Goal: Task Accomplishment & Management: Complete application form

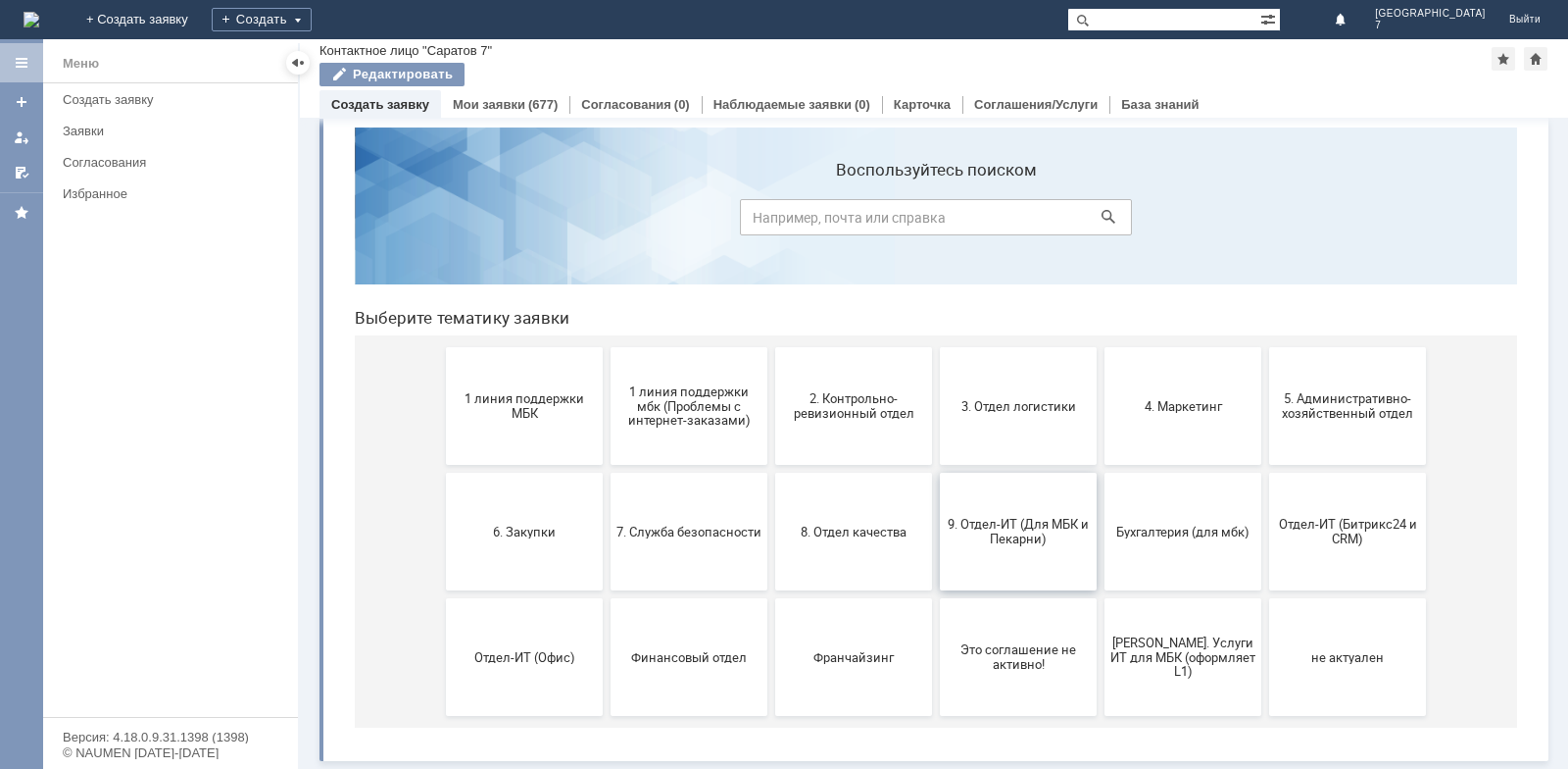
scroll to position [31, 0]
click at [1018, 420] on button "3. Отдел логистики" at bounding box center [1017, 405] width 156 height 118
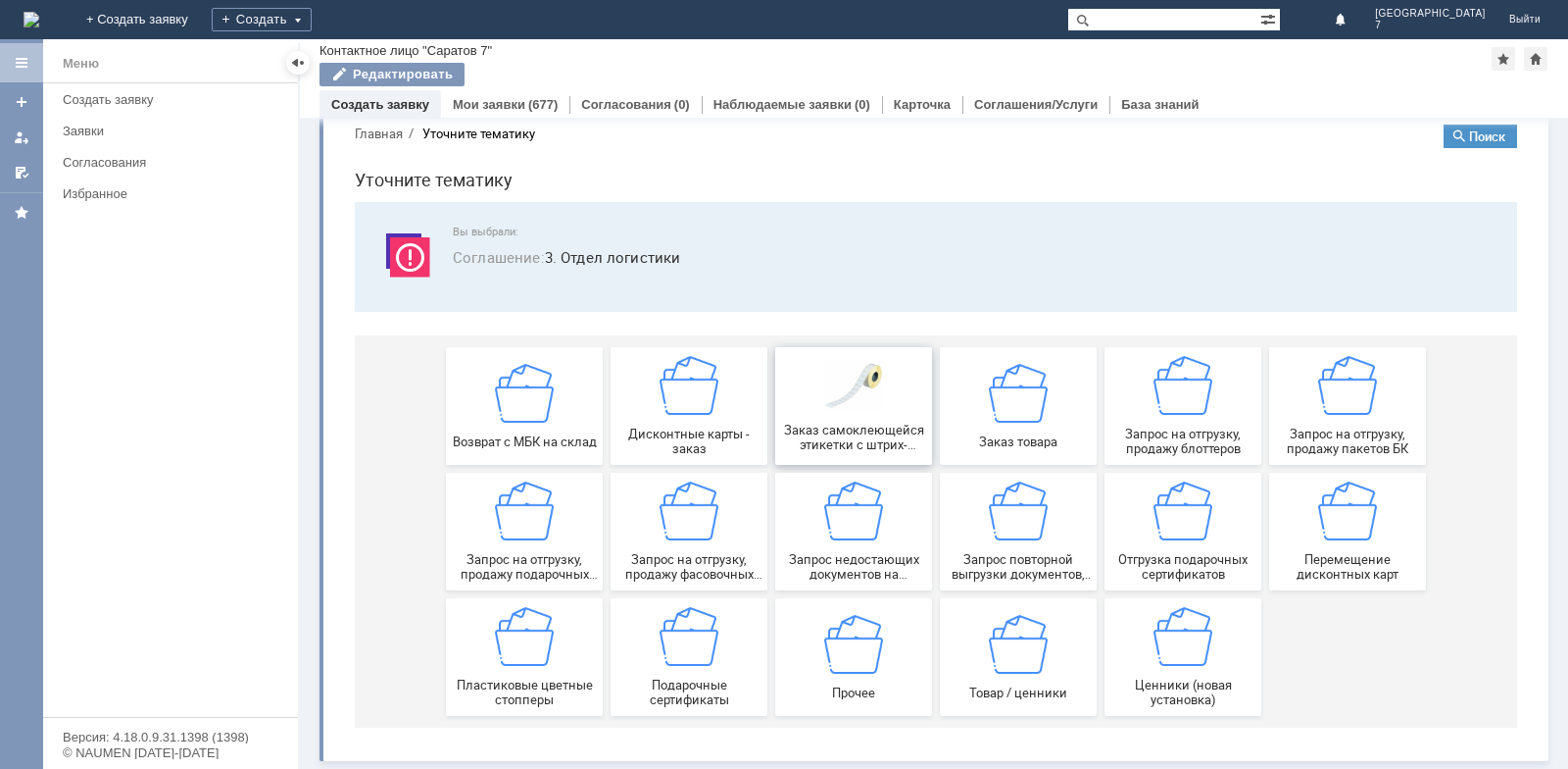
scroll to position [33, 0]
click at [702, 534] on img at bounding box center [688, 510] width 59 height 59
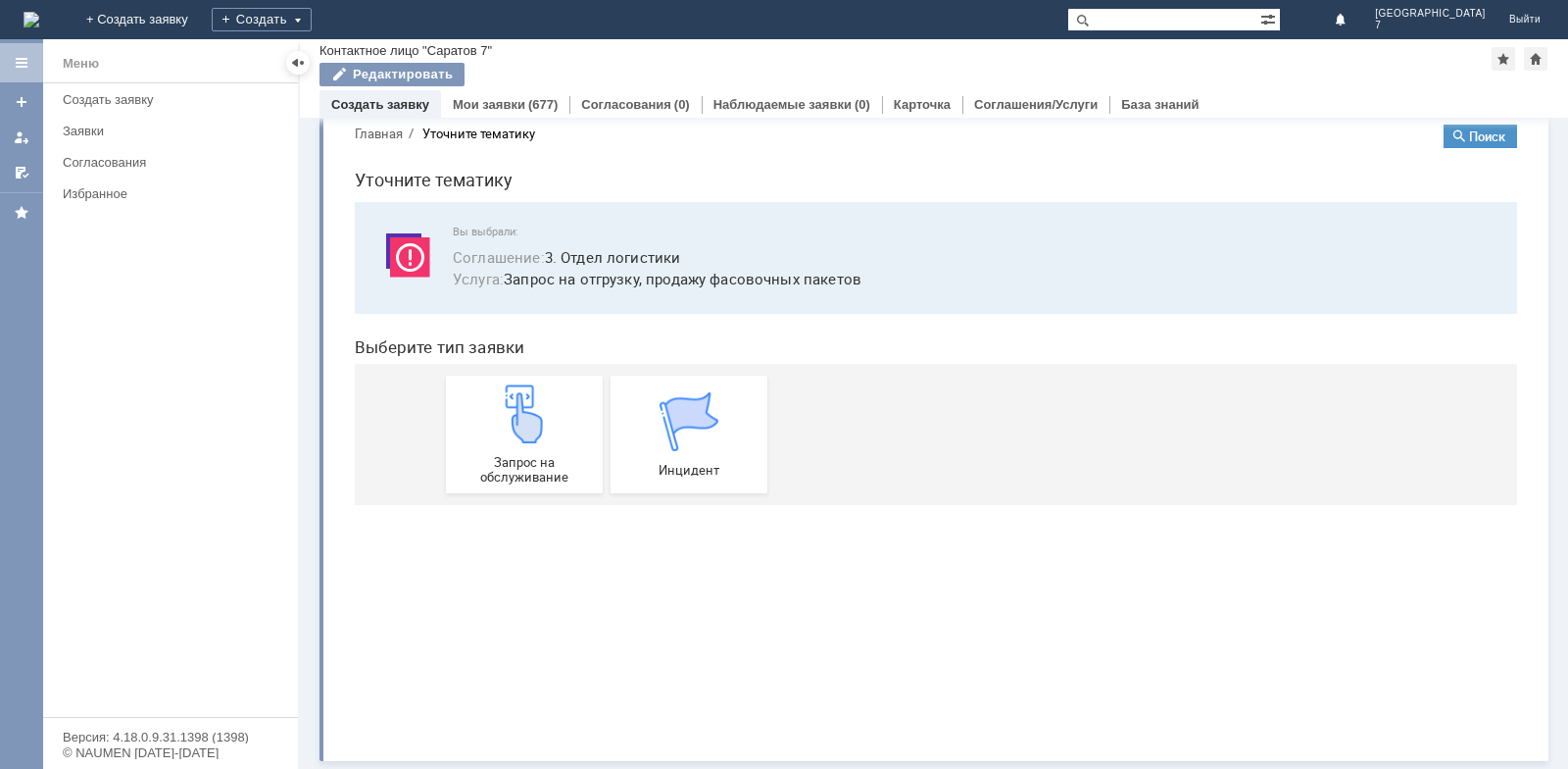
scroll to position [0, 0]
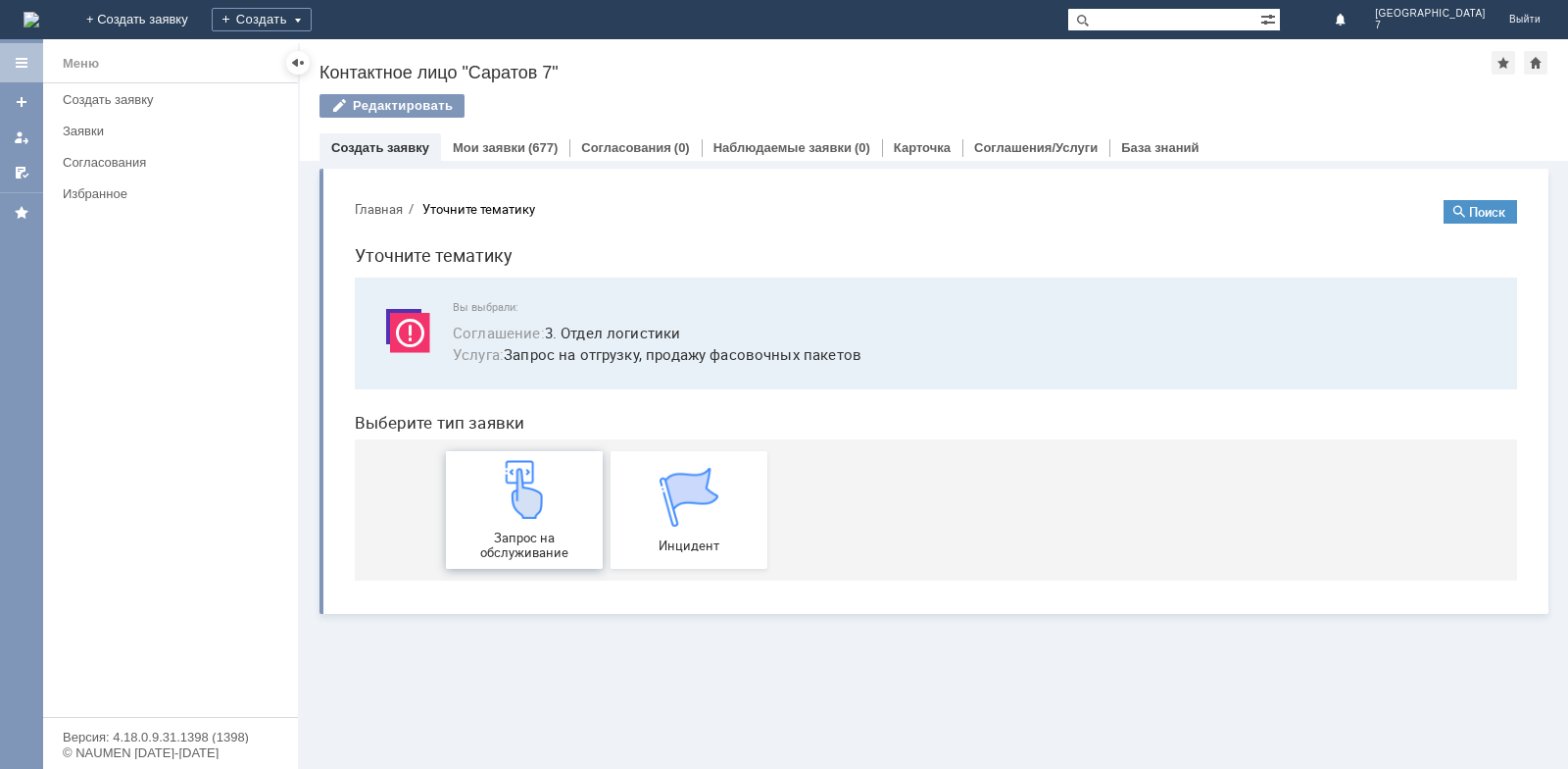
click at [535, 508] on img at bounding box center [524, 489] width 59 height 59
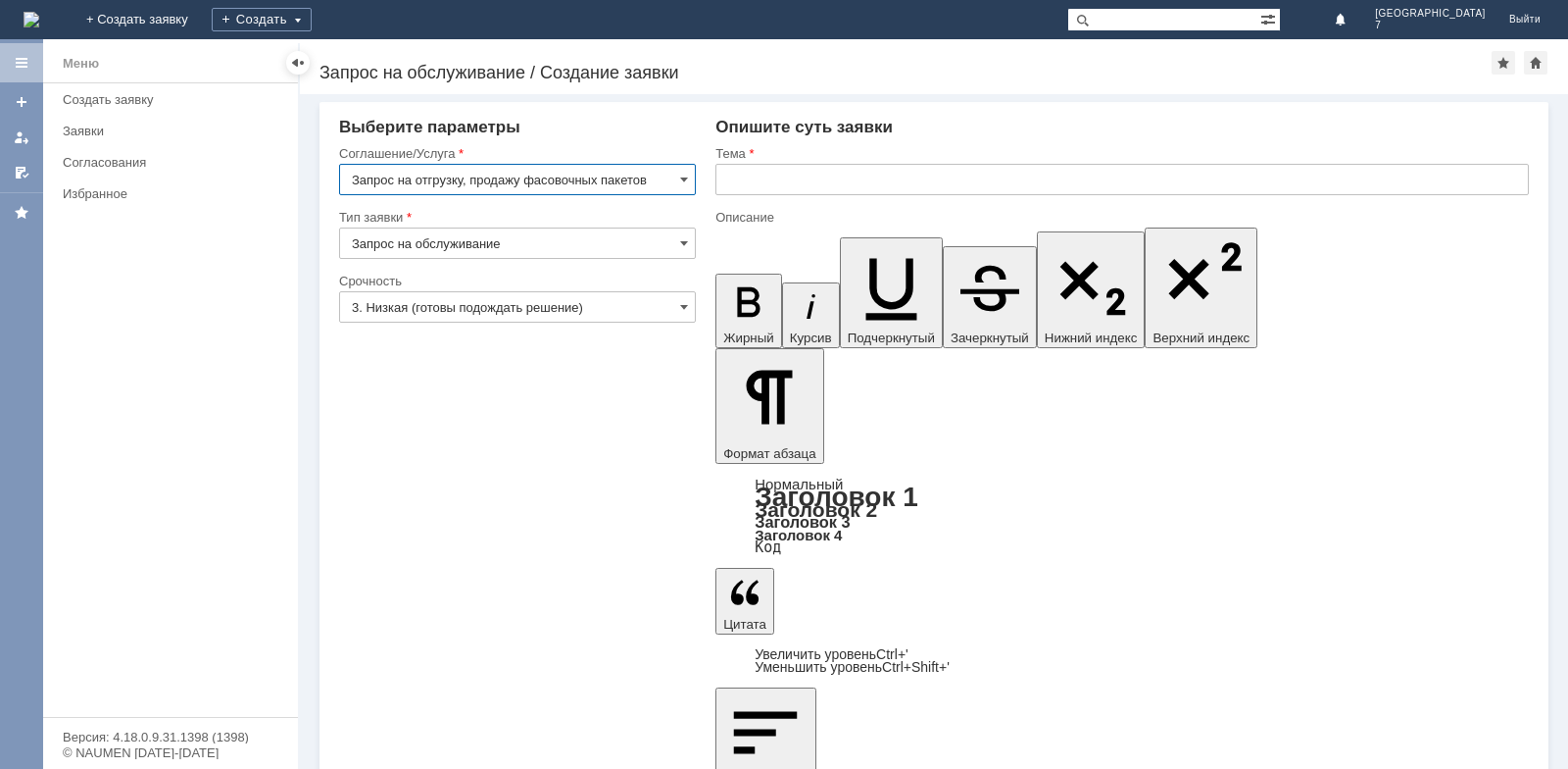
click at [771, 169] on input "text" at bounding box center [1121, 178] width 813 height 31
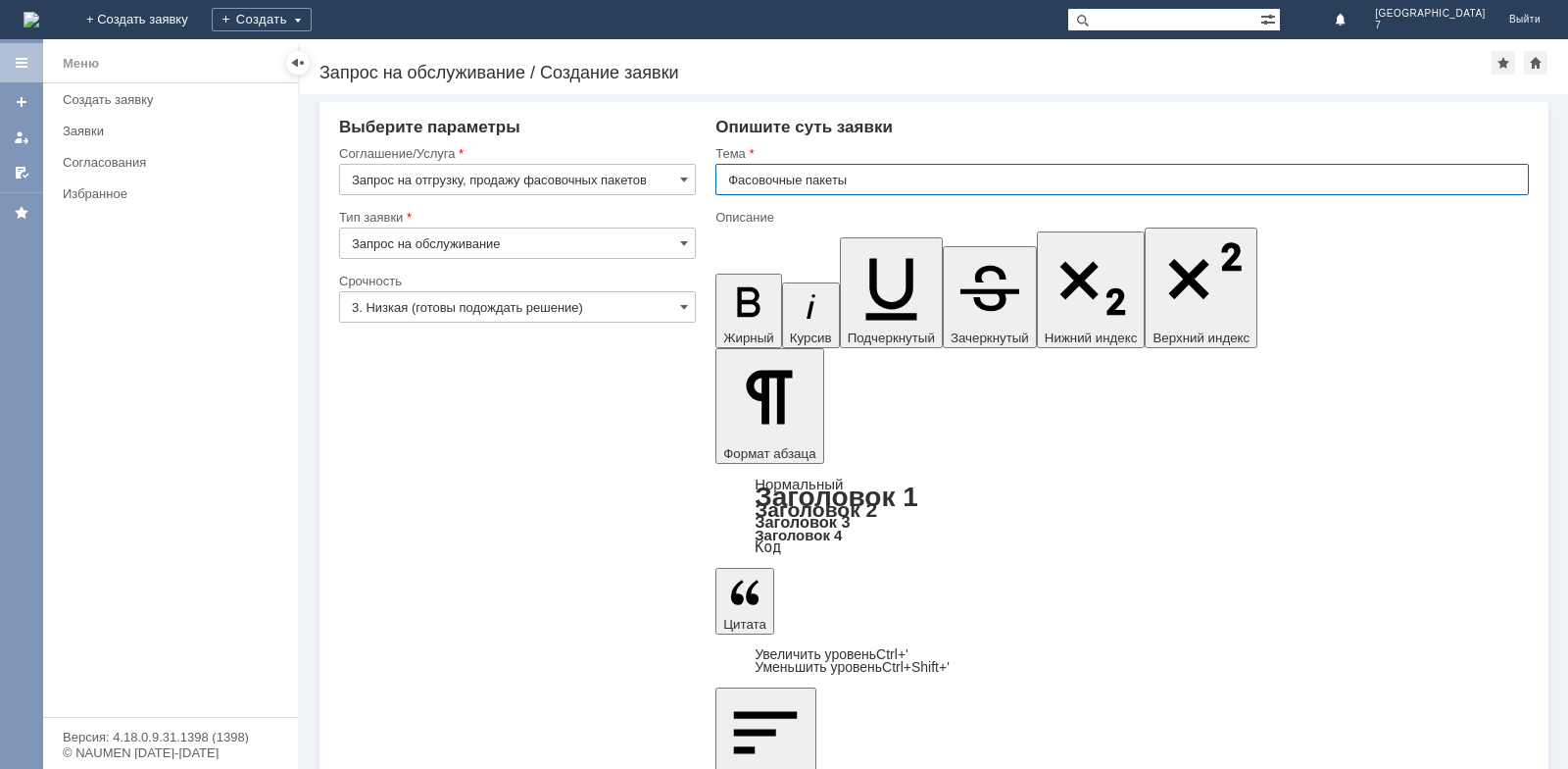
type input "Фасовочные пакеты"
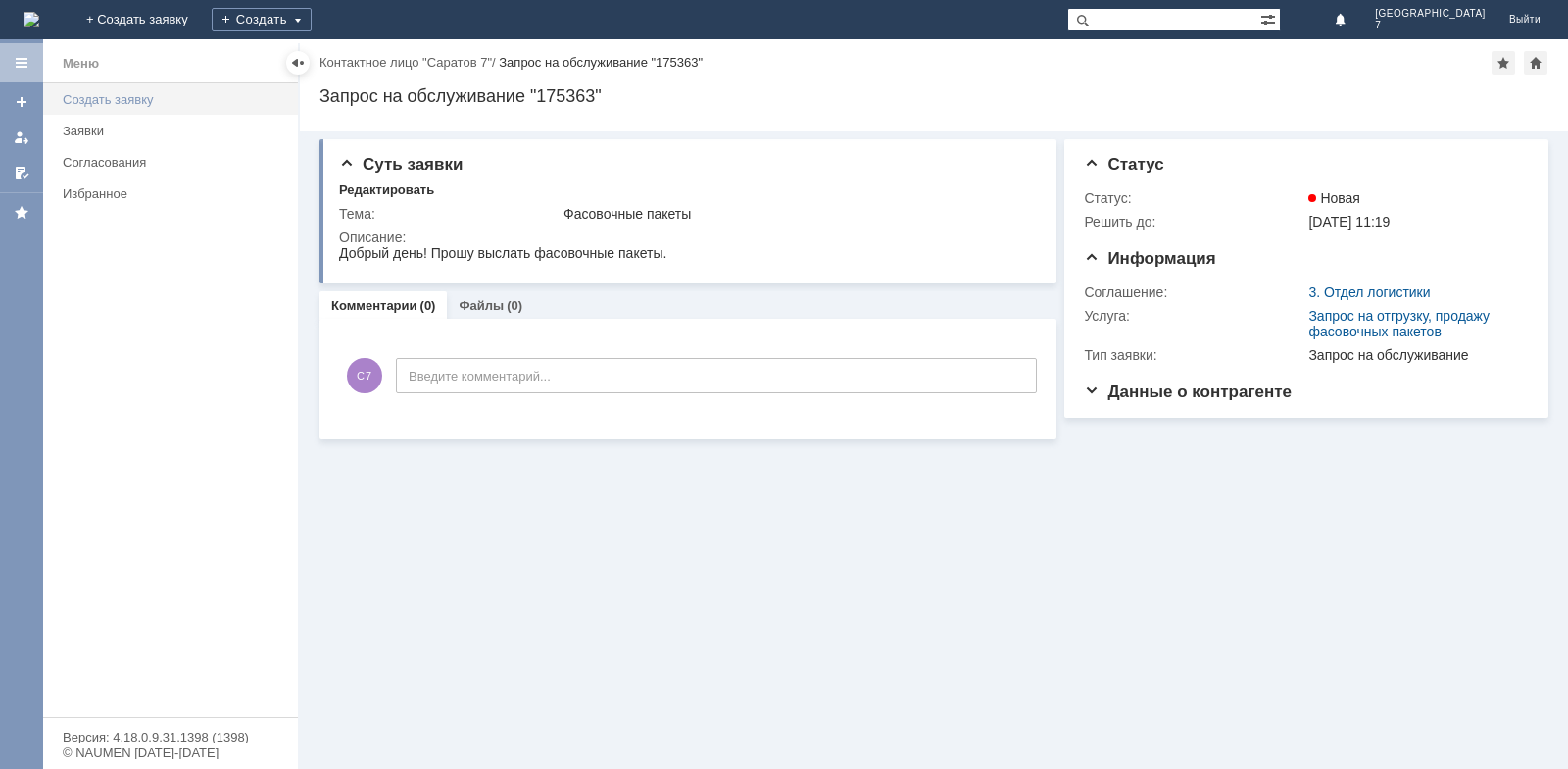
click at [162, 101] on div "Создать заявку" at bounding box center [174, 100] width 223 height 15
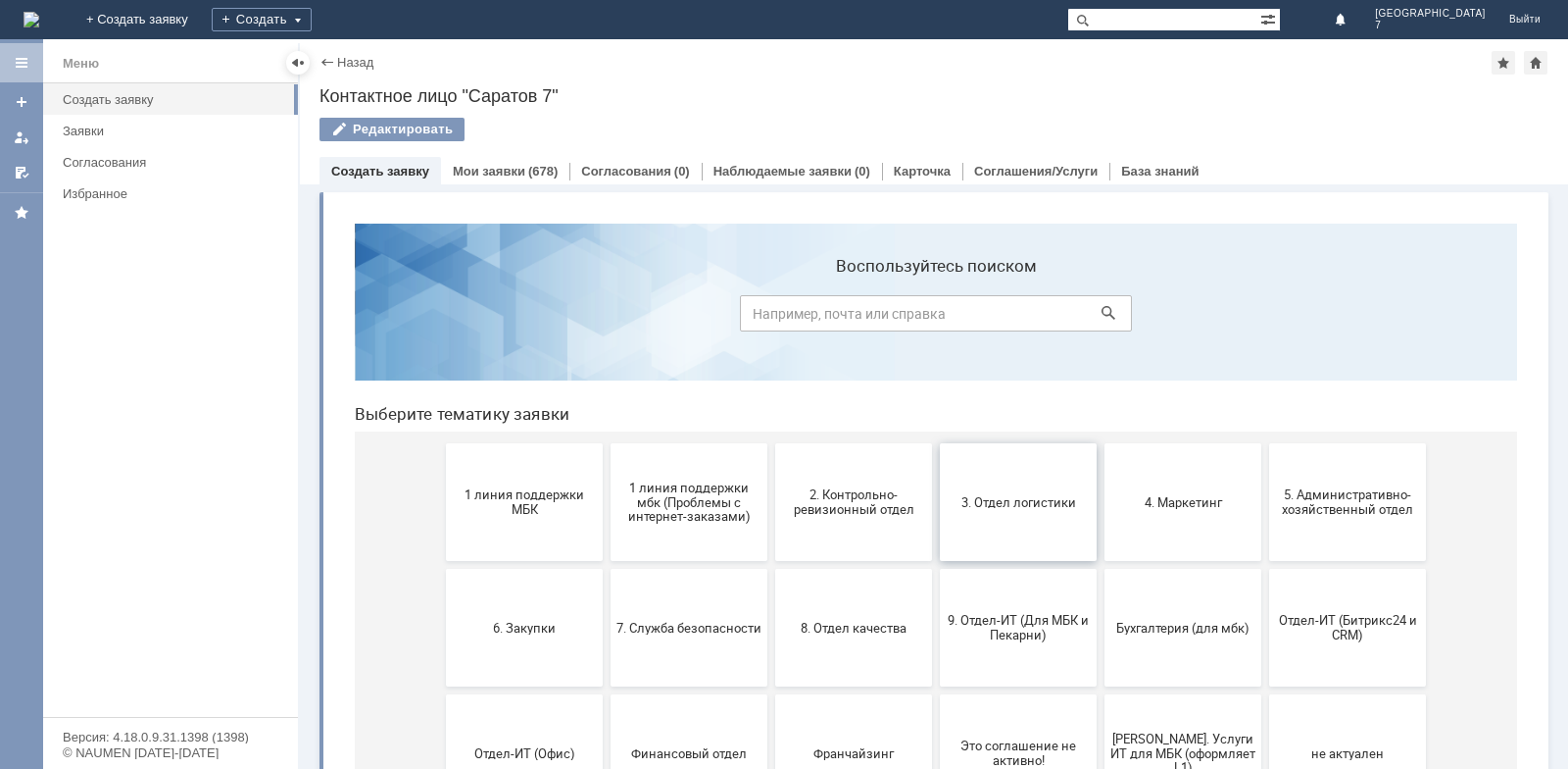
click at [1026, 494] on span "3. Отдел логистики" at bounding box center [1018, 501] width 145 height 15
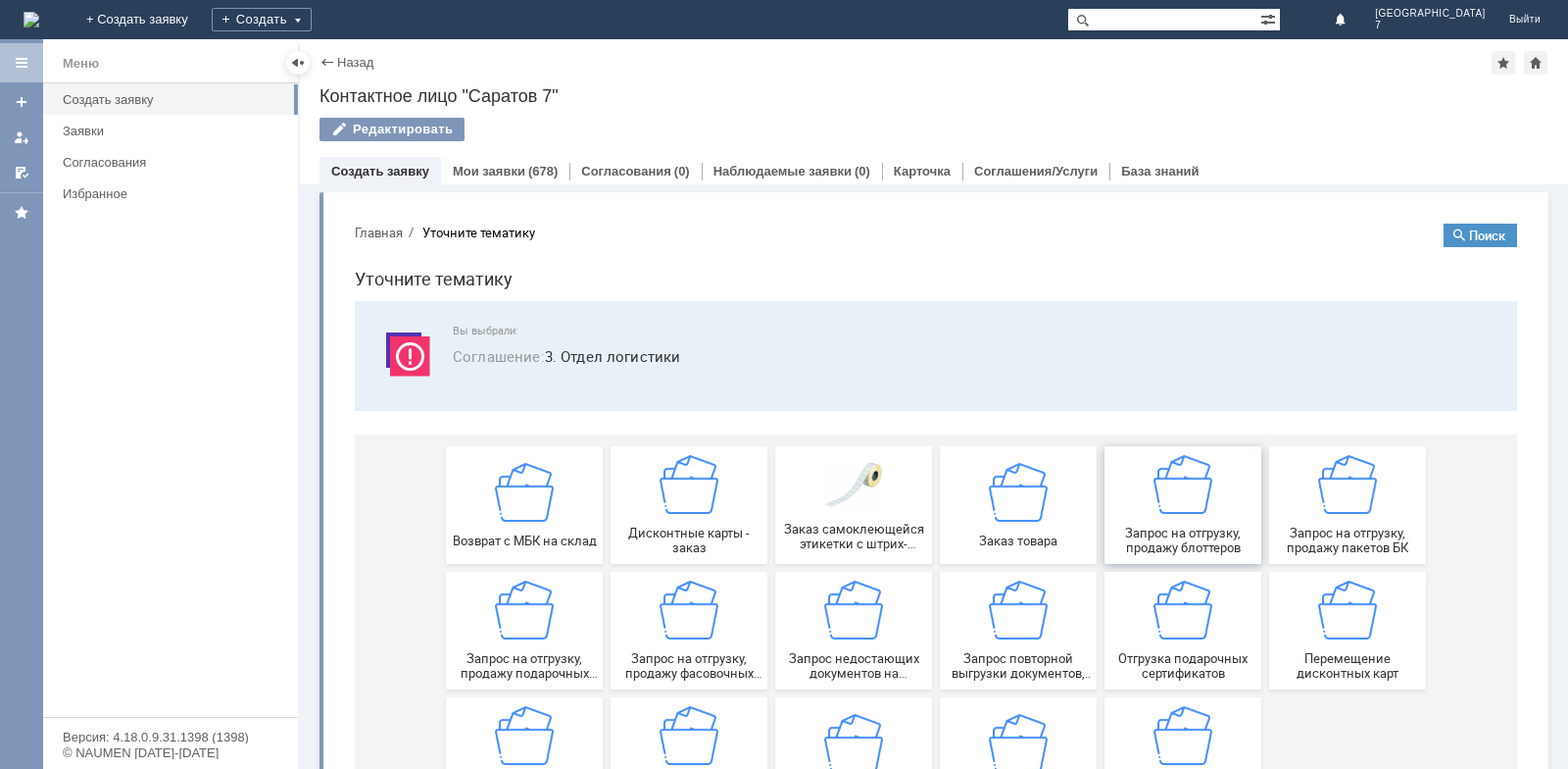
click at [1177, 488] on img at bounding box center [1182, 484] width 59 height 59
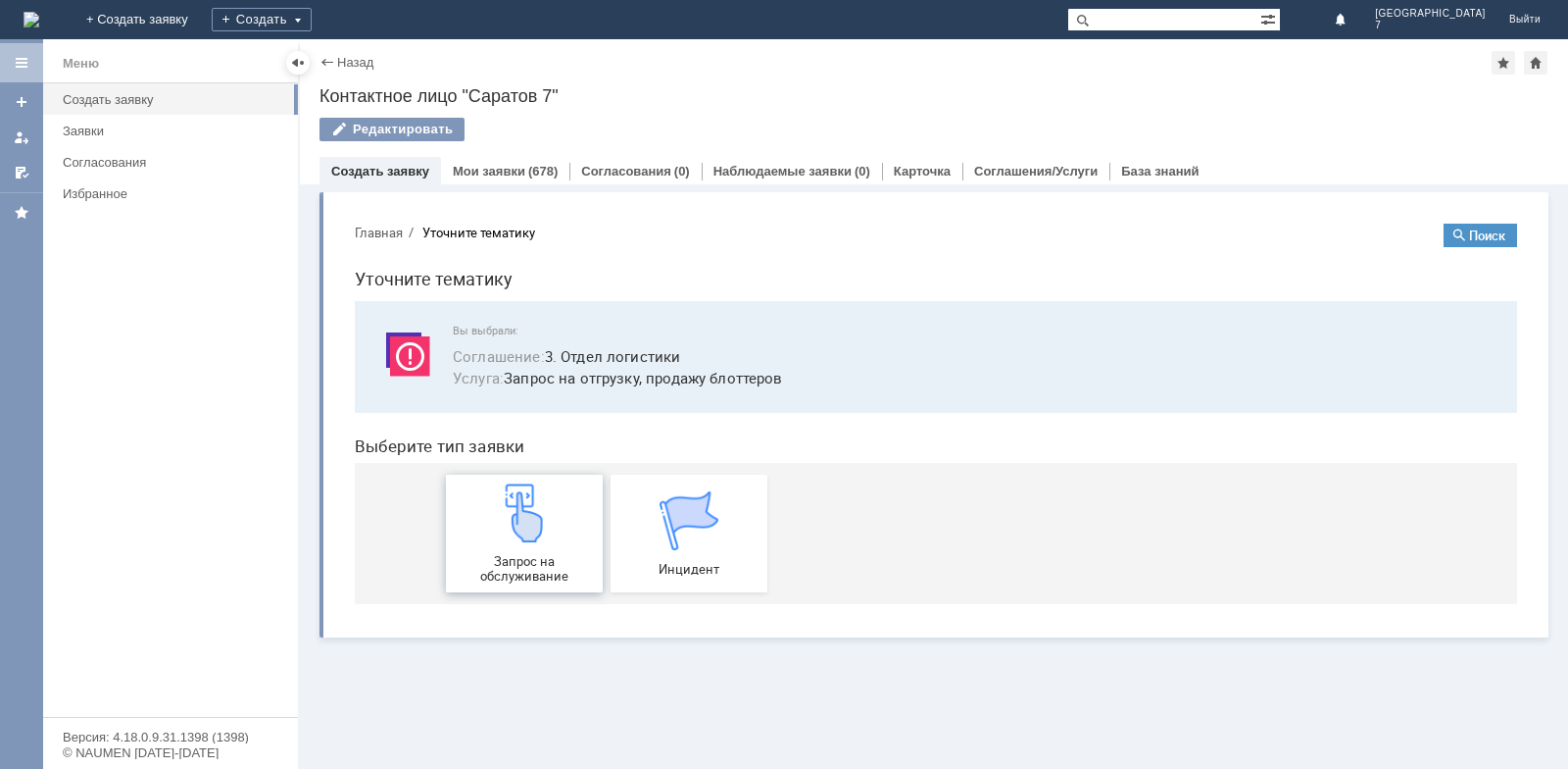
click at [447, 551] on span at bounding box center [450, 533] width 8 height 118
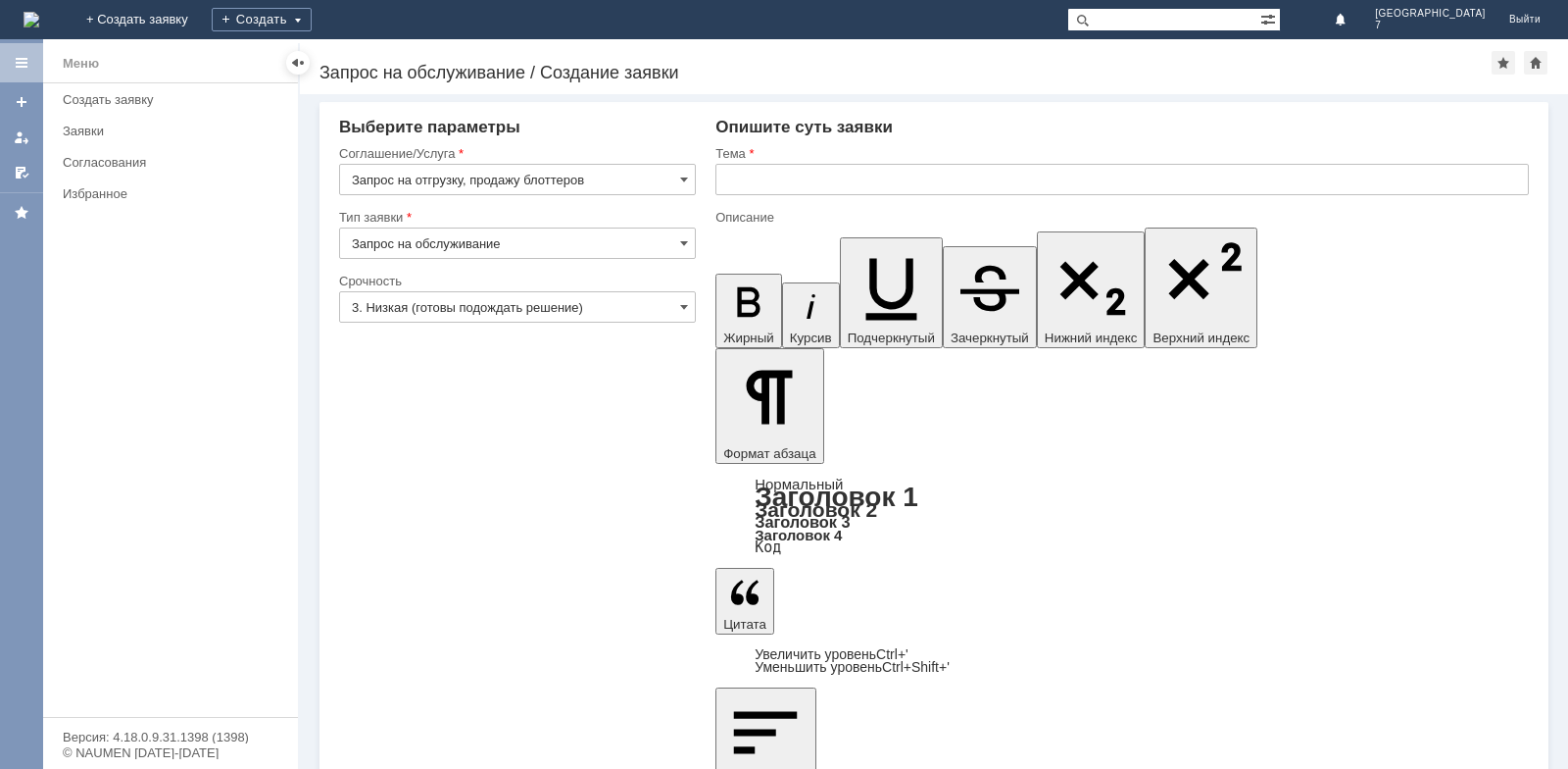
click at [458, 538] on div "Внимание! Выберите параметры Соглашение/Услуга Запрос на отгрузку, продажу блот…" at bounding box center [933, 430] width 1267 height 674
click at [811, 182] on input "text" at bounding box center [1121, 178] width 813 height 31
type input "Блоттеры"
